Goal: Task Accomplishment & Management: Manage account settings

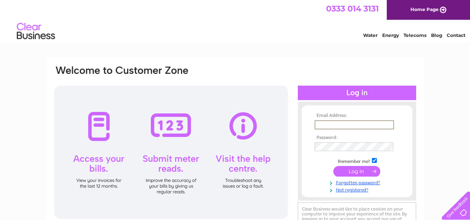
type input "[EMAIL_ADDRESS][DOMAIN_NAME]"
click at [356, 171] on input "submit" at bounding box center [356, 171] width 47 height 11
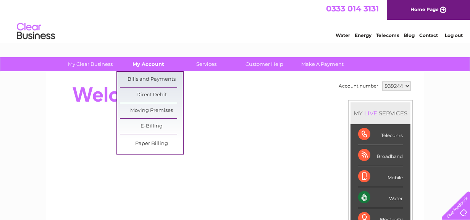
click at [150, 66] on link "My Account" at bounding box center [148, 64] width 63 height 14
click at [142, 80] on link "Bills and Payments" at bounding box center [151, 79] width 63 height 15
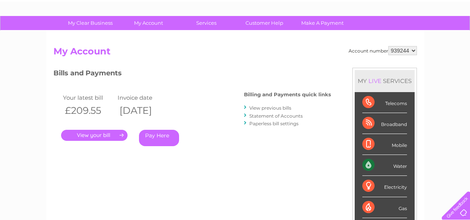
scroll to position [52, 0]
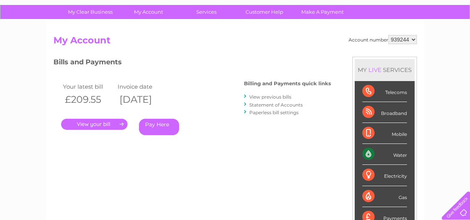
click at [121, 120] on link "." at bounding box center [94, 124] width 66 height 11
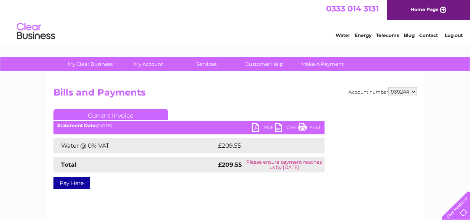
click at [258, 127] on link "PDF" at bounding box center [263, 128] width 23 height 11
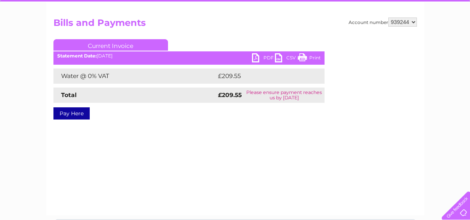
scroll to position [76, 0]
